Goal: Browse casually

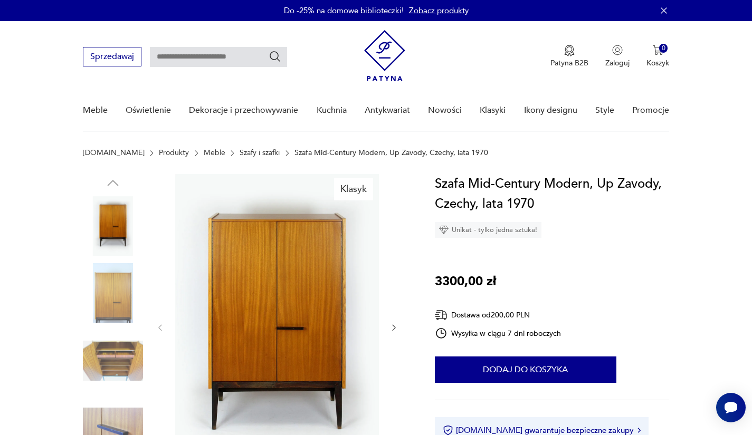
click at [304, 284] on img at bounding box center [277, 327] width 204 height 306
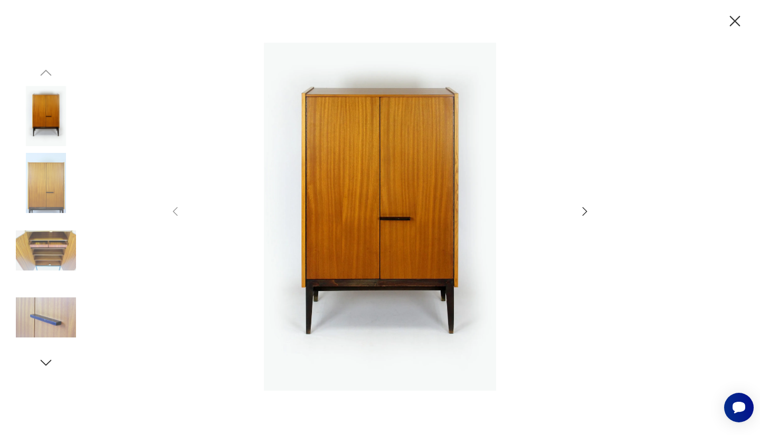
click at [584, 210] on icon "button" at bounding box center [584, 211] width 13 height 13
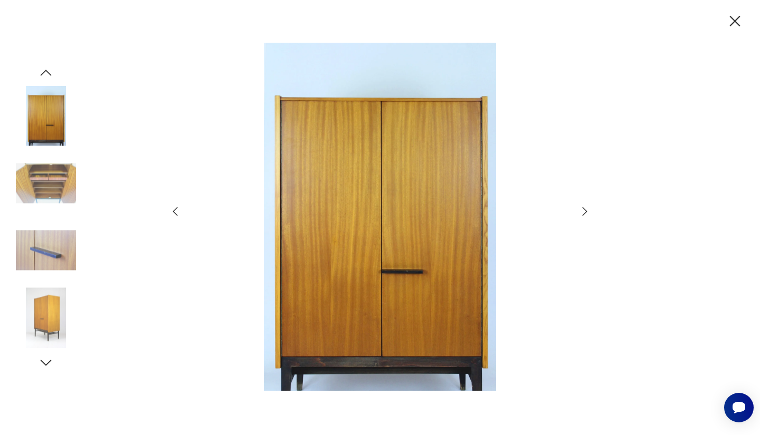
click at [584, 210] on icon "button" at bounding box center [584, 211] width 13 height 13
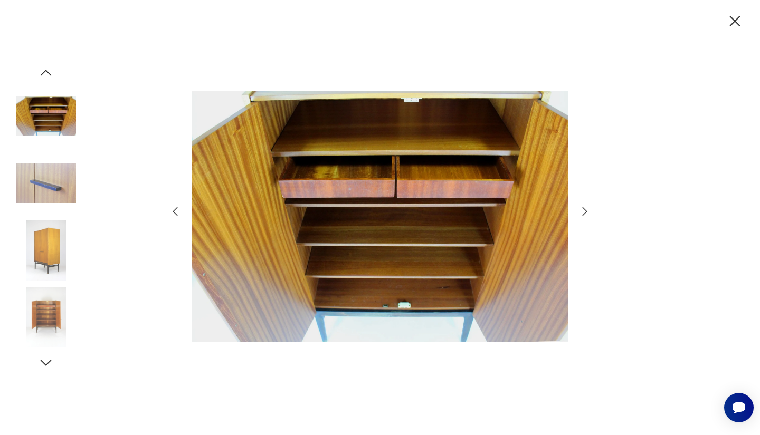
click at [584, 210] on icon "button" at bounding box center [584, 211] width 13 height 13
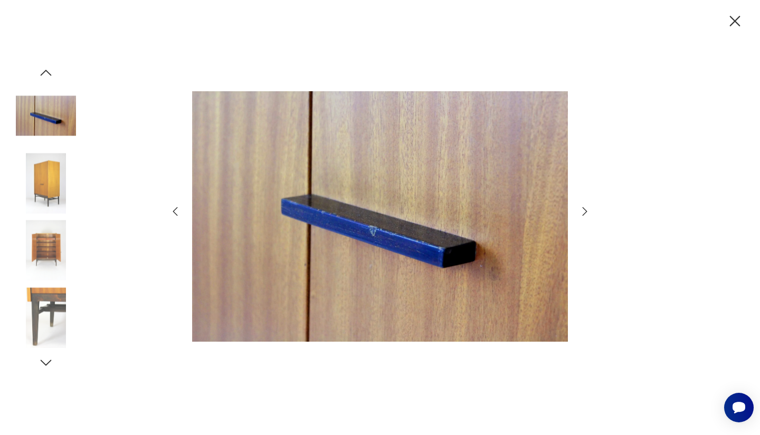
click at [584, 210] on icon "button" at bounding box center [584, 211] width 13 height 13
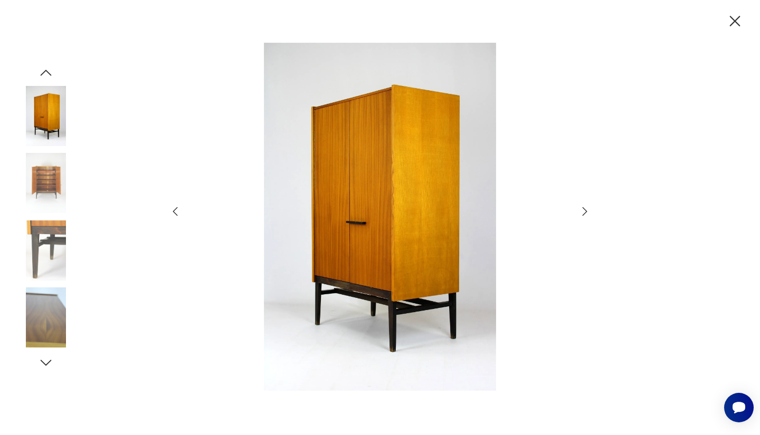
click at [584, 210] on icon "button" at bounding box center [584, 211] width 13 height 13
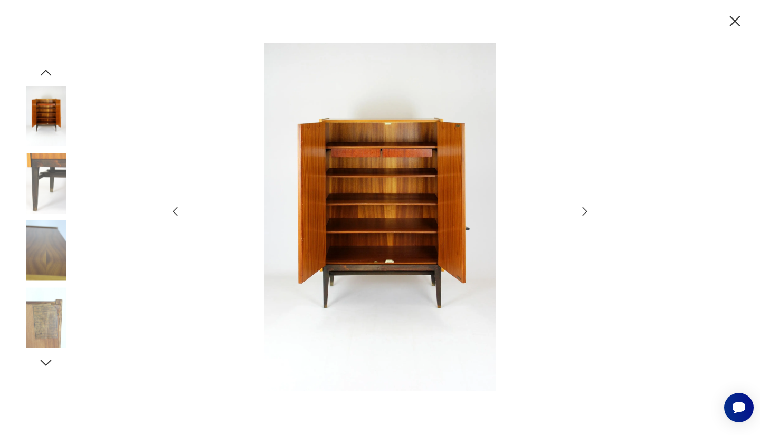
click at [584, 210] on icon "button" at bounding box center [584, 211] width 13 height 13
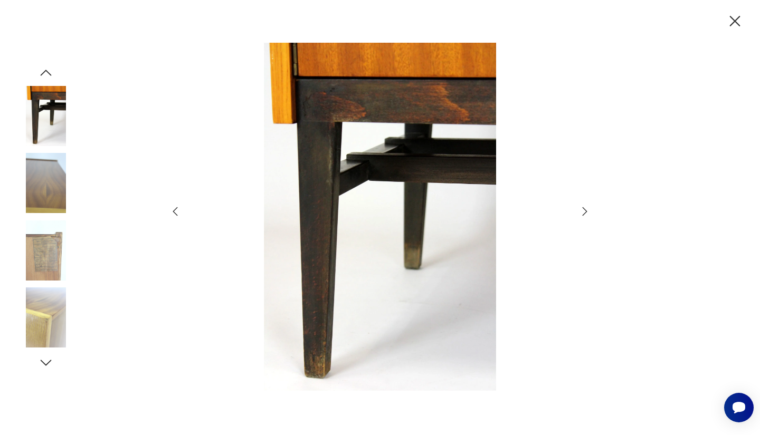
click at [732, 18] on icon "button" at bounding box center [735, 21] width 11 height 11
